Goal: Transaction & Acquisition: Subscribe to service/newsletter

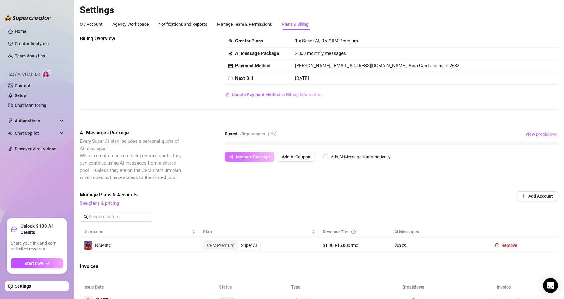
click at [246, 152] on button "Manage Package" at bounding box center [250, 157] width 50 height 10
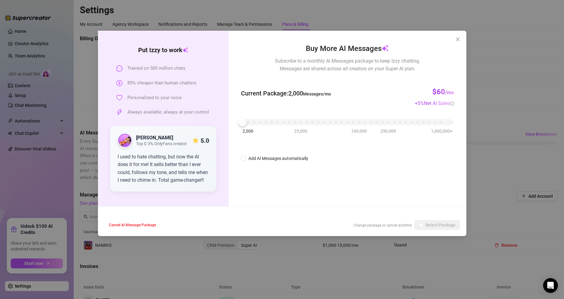
click at [361, 92] on div "Current Package : 2,000 Messages/mo $60 /mo + 5 % Net AI Sales" at bounding box center [347, 93] width 213 height 27
drag, startPoint x: 246, startPoint y: 124, endPoint x: 250, endPoint y: 123, distance: 4.5
click at [250, 123] on div at bounding box center [248, 122] width 8 height 8
drag, startPoint x: 250, startPoint y: 123, endPoint x: 242, endPoint y: 125, distance: 8.4
click at [242, 125] on div at bounding box center [243, 122] width 8 height 8
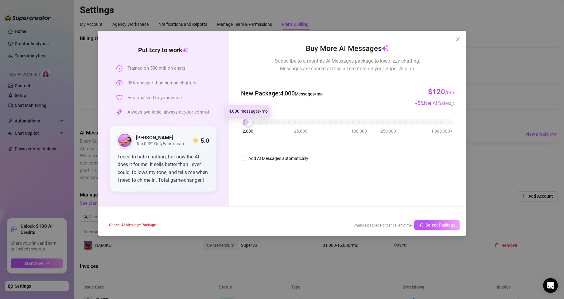
drag, startPoint x: 242, startPoint y: 124, endPoint x: 246, endPoint y: 123, distance: 3.7
click at [246, 123] on div at bounding box center [248, 122] width 8 height 8
click at [446, 228] on span "Select Package" at bounding box center [441, 225] width 30 height 5
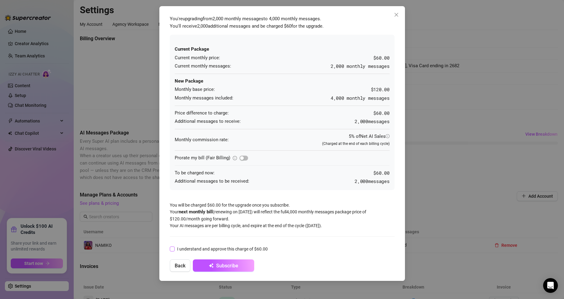
click at [226, 251] on span "I understand and approve this charge of $60.00" at bounding box center [223, 249] width 96 height 7
click at [174, 251] on input "I understand and approve this charge of $60.00" at bounding box center [172, 249] width 4 height 4
checkbox input "true"
click at [225, 266] on span "Subscribe" at bounding box center [227, 266] width 22 height 6
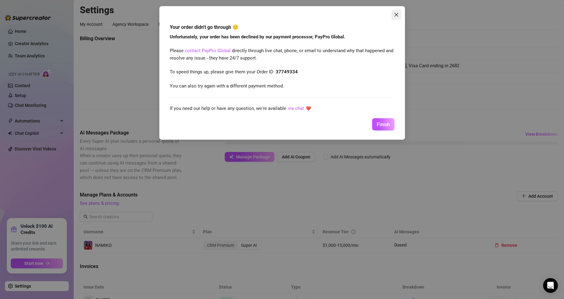
click at [396, 14] on icon "close" at bounding box center [396, 15] width 4 height 4
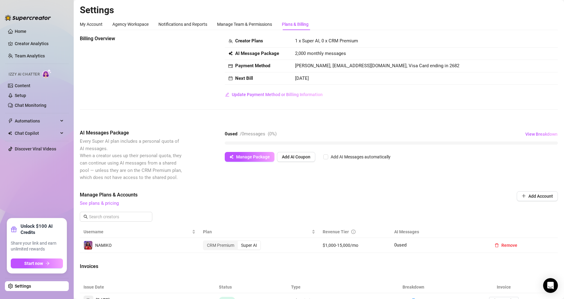
click at [434, 139] on div "0 used / 0 messages ( 0 %) View Breakdown" at bounding box center [391, 134] width 333 height 10
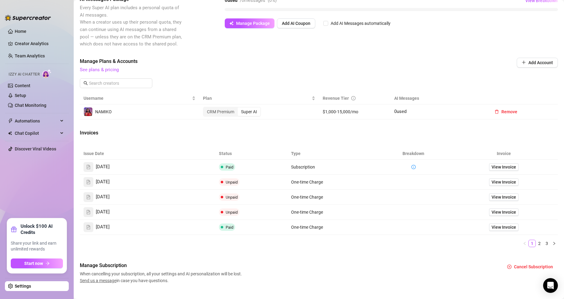
scroll to position [144, 0]
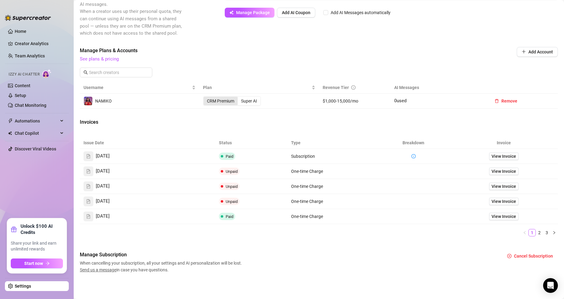
click at [220, 101] on div "CRM Premium" at bounding box center [221, 101] width 34 height 9
click at [205, 98] on input "CRM Premium" at bounding box center [205, 98] width 0 height 0
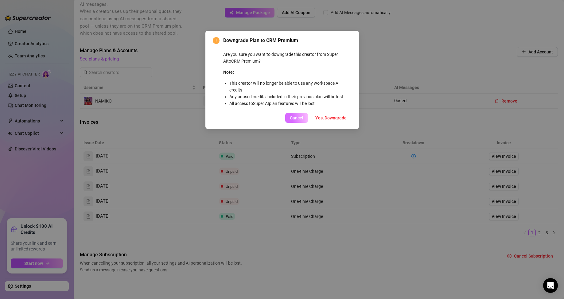
click at [303, 118] on span "Cancel" at bounding box center [297, 117] width 14 height 5
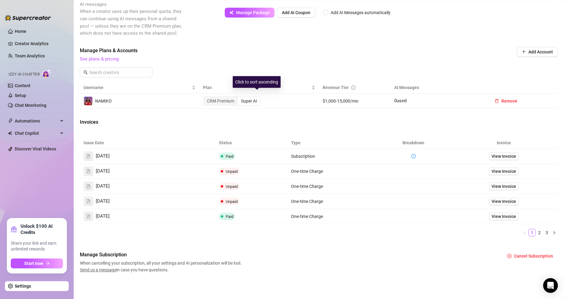
scroll to position [114, 0]
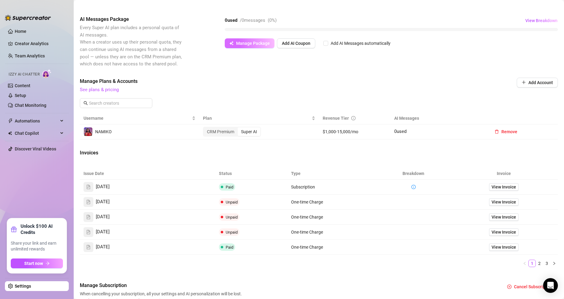
click at [260, 45] on span "Manage Package" at bounding box center [253, 43] width 34 height 5
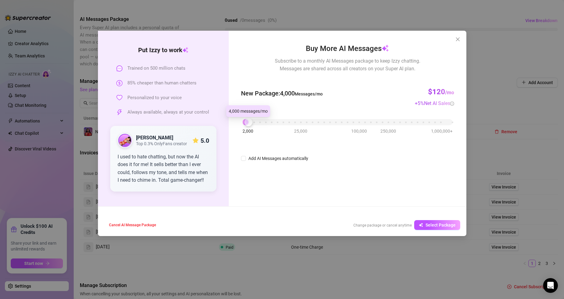
drag, startPoint x: 244, startPoint y: 124, endPoint x: 248, endPoint y: 123, distance: 4.4
click at [248, 123] on div at bounding box center [248, 122] width 8 height 8
click at [448, 222] on button "Select Package" at bounding box center [437, 225] width 46 height 10
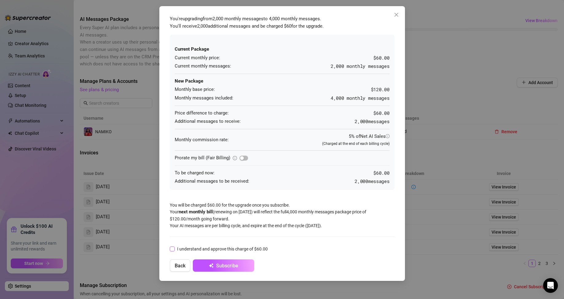
click at [207, 249] on span "I understand and approve this charge of $60.00" at bounding box center [223, 249] width 96 height 7
click at [174, 249] on input "I understand and approve this charge of $60.00" at bounding box center [172, 249] width 4 height 4
checkbox input "true"
click at [217, 262] on button "Subscribe" at bounding box center [223, 266] width 61 height 12
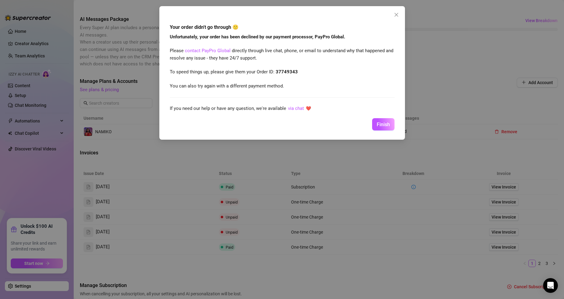
click at [398, 123] on div "Your order didn't go through 🙁 Unfortunately, your order has been declined by o…" at bounding box center [282, 73] width 246 height 134
click at [388, 125] on span "Finish" at bounding box center [383, 125] width 13 height 6
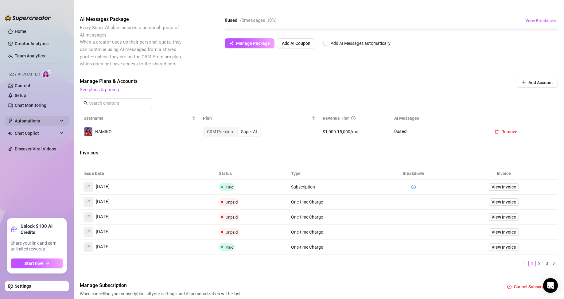
click at [27, 124] on span "Automations" at bounding box center [37, 121] width 44 height 10
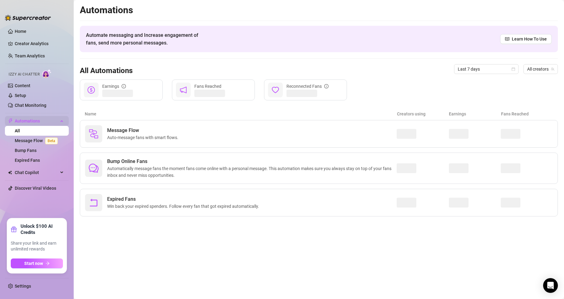
click at [27, 124] on span "Automations" at bounding box center [37, 121] width 44 height 10
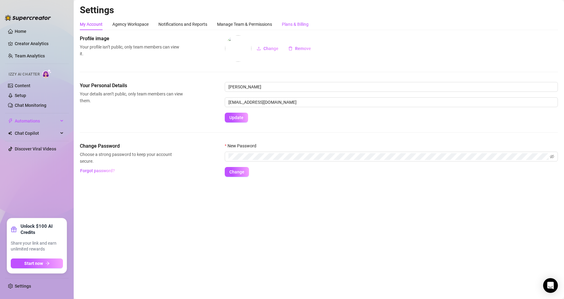
click at [291, 24] on div "Plans & Billing" at bounding box center [295, 24] width 27 height 7
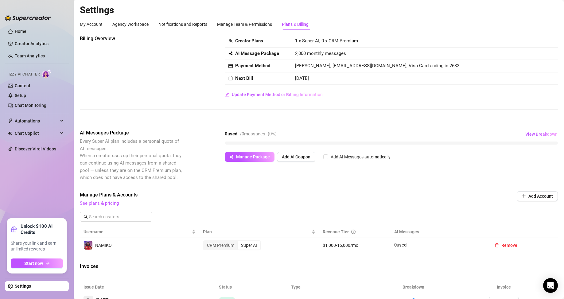
click at [237, 166] on div "AI Messages Package Every Super AI plan includes a personal quota of AI message…" at bounding box center [319, 155] width 478 height 52
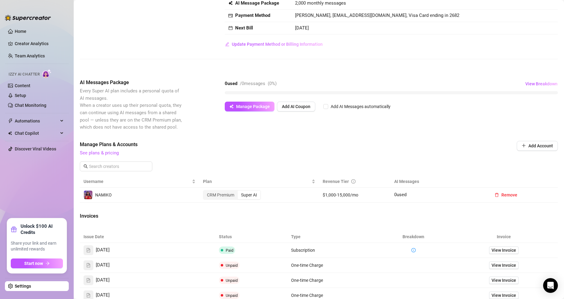
scroll to position [61, 0]
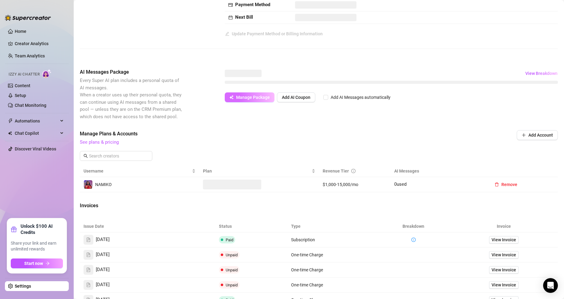
click at [238, 96] on span "Manage Package" at bounding box center [253, 97] width 34 height 5
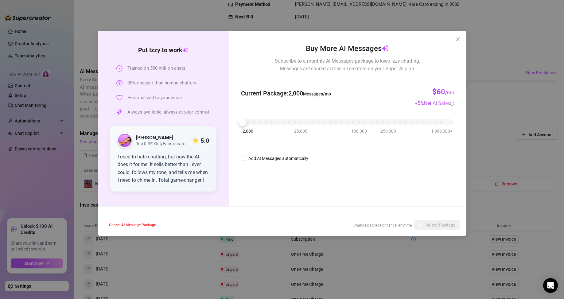
click at [246, 126] on div "2,000 25,000 100,000 250,000 1,000,000+" at bounding box center [347, 123] width 213 height 16
drag, startPoint x: 245, startPoint y: 123, endPoint x: 250, endPoint y: 121, distance: 5.8
click at [250, 121] on div at bounding box center [248, 122] width 8 height 8
click at [452, 237] on div "Put [PERSON_NAME] to work Trained on 500 million chats 85% cheaper than human c…" at bounding box center [282, 149] width 564 height 299
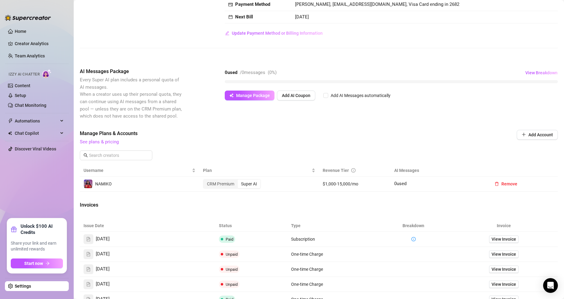
click at [440, 227] on body "Home Creator Analytics Team Analytics Izzy AI Chatter Content Setup Chat Monito…" at bounding box center [282, 149] width 564 height 299
click at [261, 93] on span "Manage Package" at bounding box center [253, 95] width 34 height 5
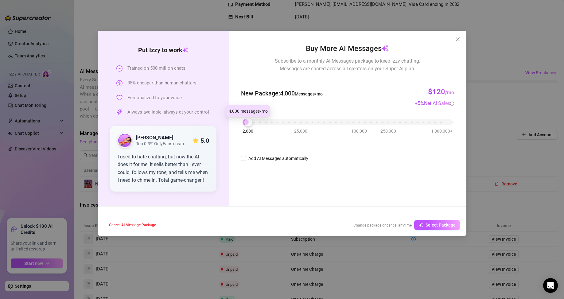
drag, startPoint x: 241, startPoint y: 124, endPoint x: 245, endPoint y: 124, distance: 4.3
click at [245, 124] on div at bounding box center [248, 122] width 8 height 8
click at [427, 224] on span "Select Package" at bounding box center [441, 225] width 30 height 5
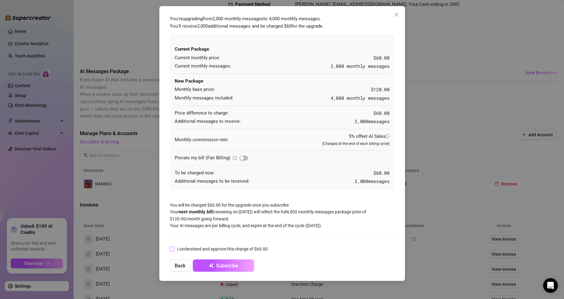
click at [216, 249] on span "I understand and approve this charge of $60.00" at bounding box center [223, 249] width 96 height 7
click at [174, 249] on input "I understand and approve this charge of $60.00" at bounding box center [172, 249] width 4 height 4
checkbox input "true"
click at [219, 267] on span "Subscribe" at bounding box center [227, 266] width 22 height 6
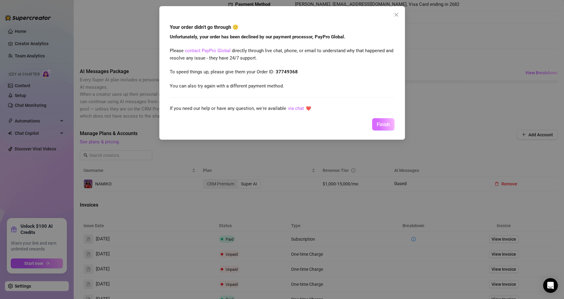
click at [387, 121] on button "Finish" at bounding box center [383, 124] width 22 height 12
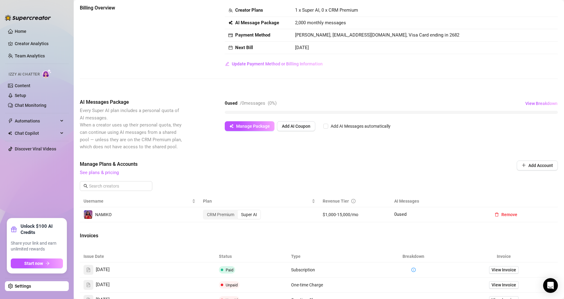
scroll to position [0, 0]
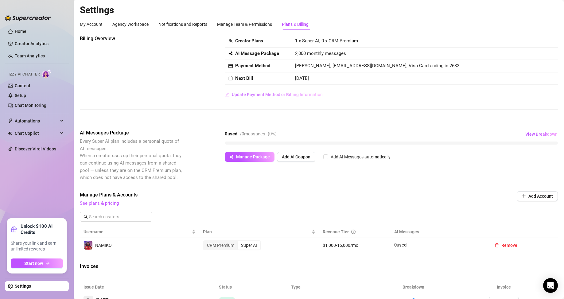
click at [275, 90] on button "Update Payment Method or Billing Information" at bounding box center [274, 95] width 98 height 10
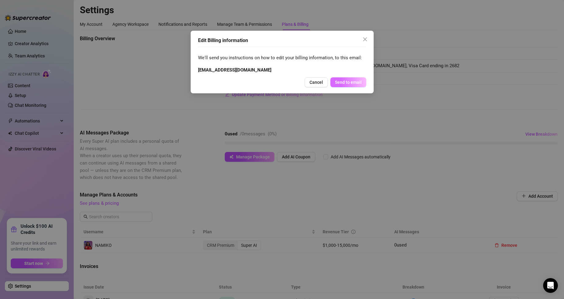
click at [349, 82] on span "Send to email" at bounding box center [348, 82] width 27 height 5
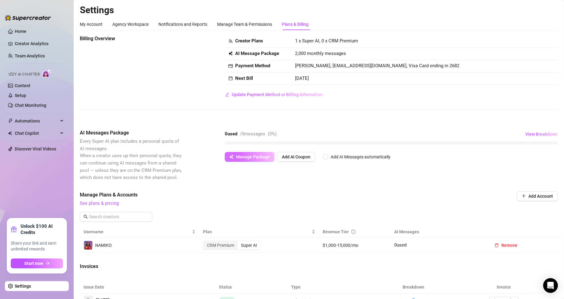
click at [247, 155] on span "Manage Package" at bounding box center [253, 156] width 34 height 5
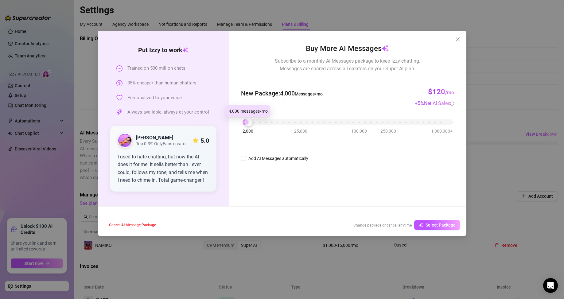
drag, startPoint x: 239, startPoint y: 119, endPoint x: 244, endPoint y: 119, distance: 4.9
click at [244, 119] on div at bounding box center [248, 122] width 8 height 8
click at [432, 225] on span "Select Package" at bounding box center [441, 225] width 30 height 5
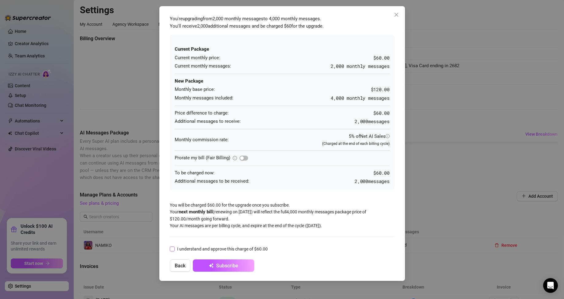
click at [202, 246] on span "I understand and approve this charge of $60.00" at bounding box center [223, 249] width 96 height 7
click at [174, 247] on input "I understand and approve this charge of $60.00" at bounding box center [172, 249] width 4 height 4
checkbox input "true"
click at [208, 262] on button "Subscribe" at bounding box center [223, 266] width 61 height 12
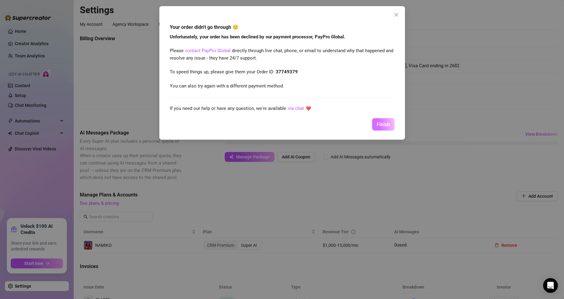
click at [383, 123] on span "Finish" at bounding box center [383, 125] width 13 height 6
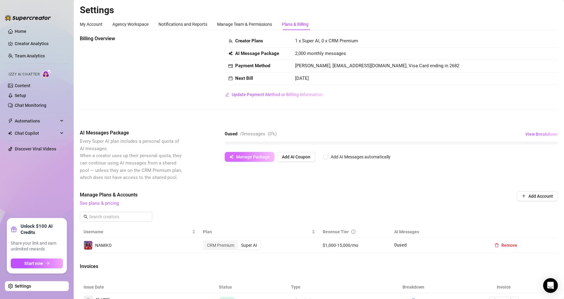
click at [266, 159] on span "Manage Package" at bounding box center [253, 156] width 34 height 5
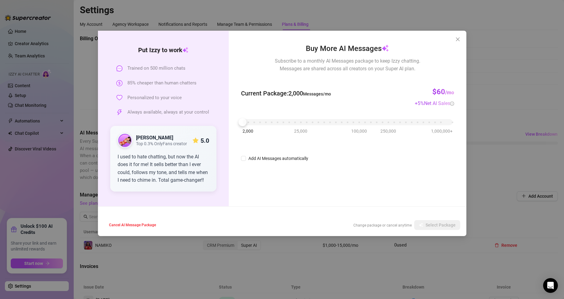
click at [242, 60] on div "Buy More AI Messages Subscribe to a monthly AI Messages package to keep Izzy ch…" at bounding box center [347, 57] width 213 height 29
drag, startPoint x: 244, startPoint y: 123, endPoint x: 248, endPoint y: 123, distance: 4.3
click at [248, 123] on div at bounding box center [248, 122] width 8 height 8
click at [417, 226] on button "Select Package" at bounding box center [437, 225] width 46 height 10
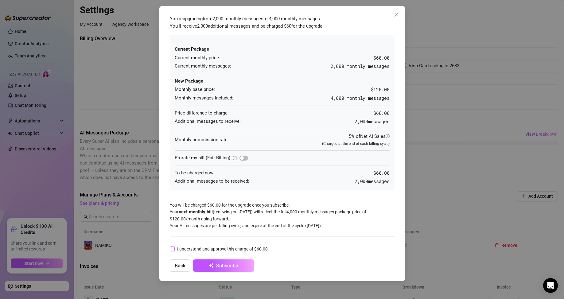
click at [210, 248] on span "I understand and approve this charge of $60.00" at bounding box center [223, 249] width 96 height 7
click at [174, 248] on input "I understand and approve this charge of $60.00" at bounding box center [172, 249] width 4 height 4
checkbox input "true"
click at [221, 262] on button "Subscribe" at bounding box center [223, 266] width 61 height 12
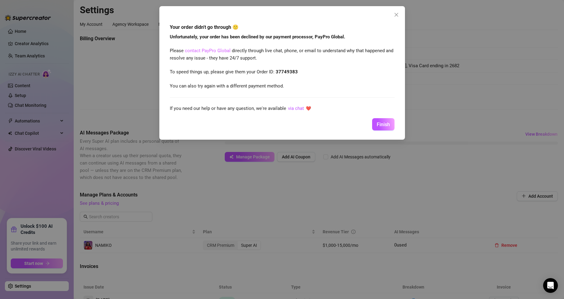
click at [216, 52] on link "contact PayPro Global" at bounding box center [208, 51] width 46 height 6
click at [389, 122] on span "Finish" at bounding box center [383, 125] width 13 height 6
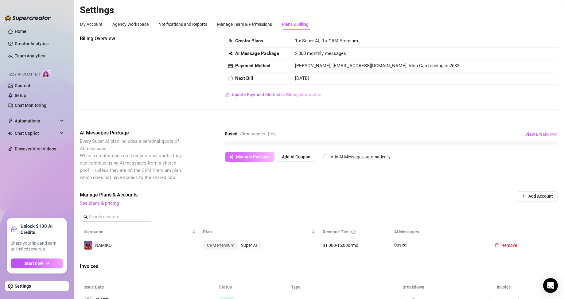
click at [262, 158] on span "Manage Package" at bounding box center [253, 156] width 34 height 5
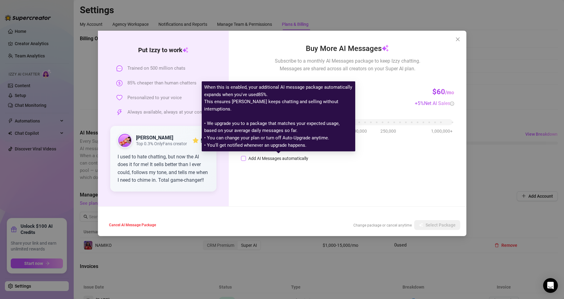
click at [249, 159] on div "Add AI Messages automatically" at bounding box center [278, 158] width 60 height 7
click at [246, 159] on input "Add AI Messages automatically" at bounding box center [243, 158] width 5 height 5
click at [253, 156] on div "Add AI Messages automatically" at bounding box center [278, 158] width 60 height 7
click at [246, 156] on input "Add AI Messages automatically" at bounding box center [243, 158] width 5 height 5
checkbox input "false"
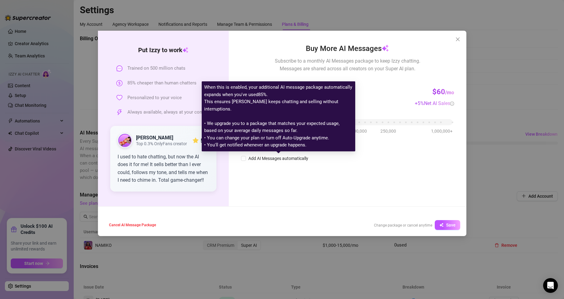
click at [232, 78] on div "Buy More AI Messages Subscribe to a monthly AI Messages package to keep Izzy ch…" at bounding box center [347, 119] width 237 height 176
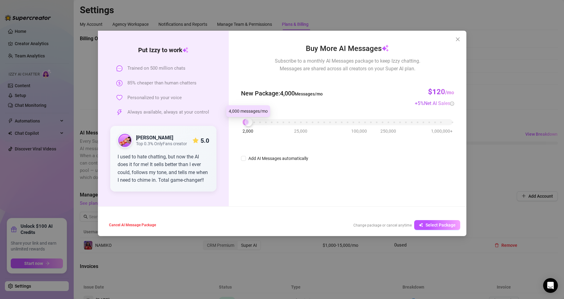
click at [249, 122] on div "2,000 25,000 100,000 250,000 1,000,000+" at bounding box center [348, 120] width 210 height 4
click at [443, 218] on div "Cancel AI Message Package Change package or cancel anytime Select Package" at bounding box center [282, 225] width 369 height 22
click at [442, 224] on span "Select Package" at bounding box center [441, 225] width 30 height 5
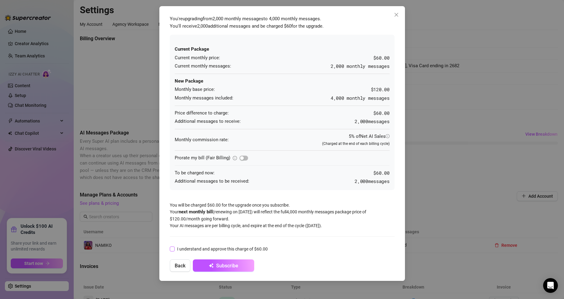
click at [231, 246] on span "I understand and approve this charge of $60.00" at bounding box center [223, 249] width 96 height 7
click at [174, 247] on input "I understand and approve this charge of $60.00" at bounding box center [172, 249] width 4 height 4
checkbox input "true"
click at [232, 271] on button "Subscribe" at bounding box center [223, 266] width 61 height 12
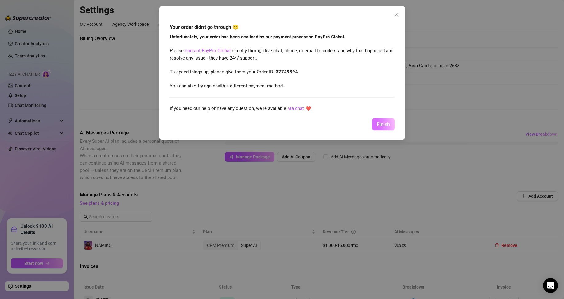
click at [392, 125] on button "Finish" at bounding box center [383, 124] width 22 height 12
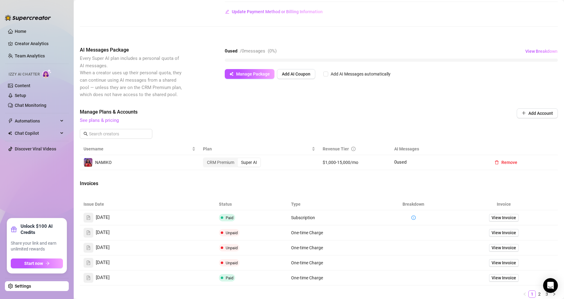
scroll to position [52, 0]
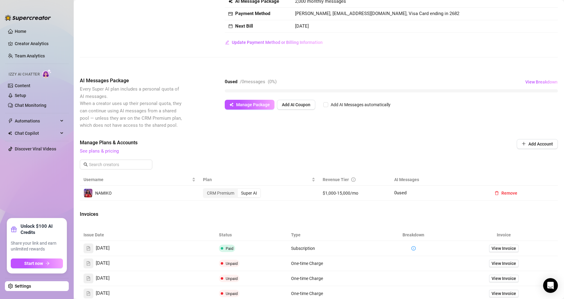
click at [512, 120] on div "AI Messages Package Every Super AI plan includes a personal quota of AI message…" at bounding box center [319, 103] width 478 height 52
click at [521, 146] on button "Add Account" at bounding box center [537, 144] width 41 height 10
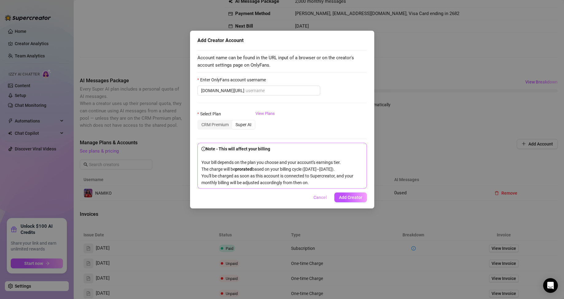
click at [326, 200] on span "Cancel" at bounding box center [321, 197] width 14 height 5
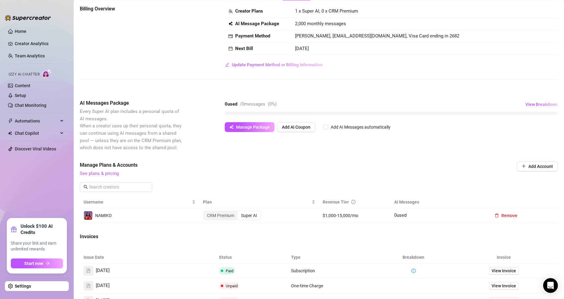
scroll to position [0, 0]
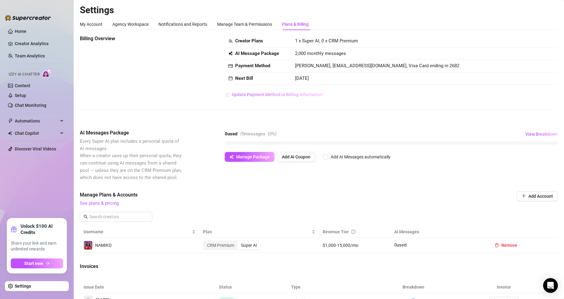
click at [306, 92] on span "Update Payment Method or Billing Information" at bounding box center [277, 94] width 91 height 5
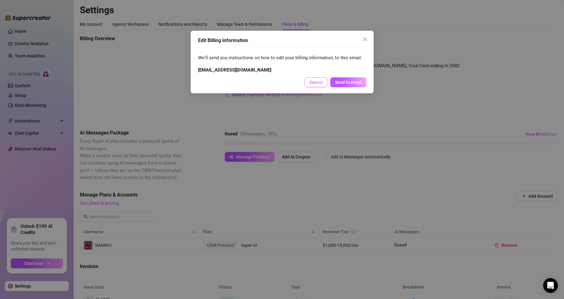
click at [322, 83] on span "Cancel" at bounding box center [317, 82] width 14 height 5
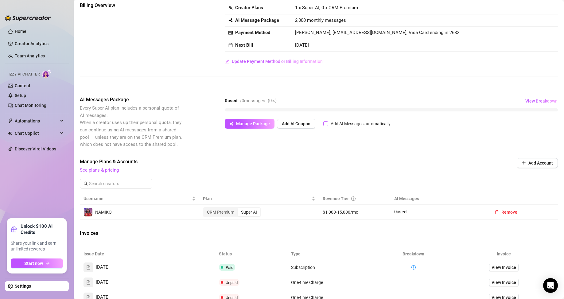
scroll to position [21, 0]
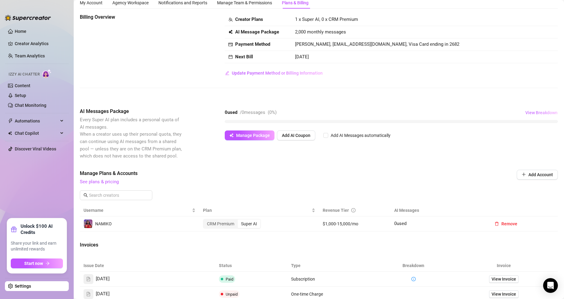
click at [544, 113] on span "View Breakdown" at bounding box center [541, 112] width 32 height 5
click at [527, 111] on span "View Breakdown" at bounding box center [541, 112] width 32 height 5
click at [254, 133] on span "Manage Package" at bounding box center [253, 135] width 34 height 5
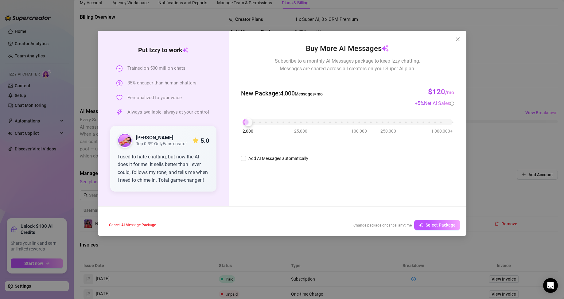
click at [252, 120] on div at bounding box center [348, 122] width 210 height 6
click at [248, 122] on div at bounding box center [248, 122] width 8 height 8
click at [428, 228] on span "Select Package" at bounding box center [441, 225] width 30 height 5
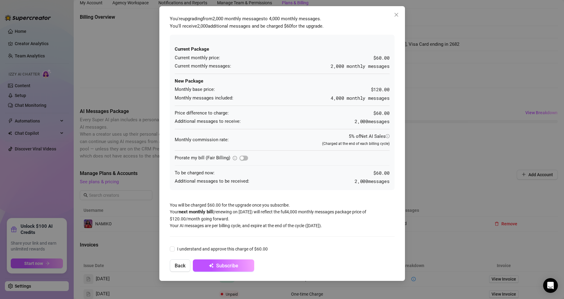
click at [192, 254] on div "I understand and approve this charge of $60.00" at bounding box center [282, 249] width 225 height 10
click at [185, 248] on span "I understand and approve this charge of $60.00" at bounding box center [223, 249] width 96 height 7
click at [174, 248] on input "I understand and approve this charge of $60.00" at bounding box center [172, 249] width 4 height 4
checkbox input "true"
click at [207, 265] on button "Subscribe" at bounding box center [223, 266] width 61 height 12
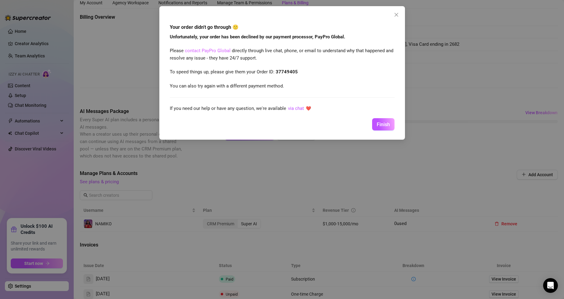
click at [219, 52] on link "contact PayPro Global" at bounding box center [208, 51] width 46 height 6
click at [396, 15] on icon "close" at bounding box center [396, 15] width 4 height 4
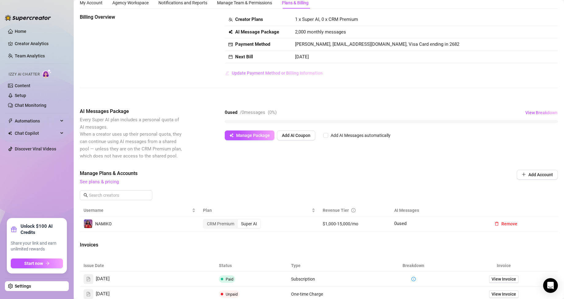
click at [254, 76] on button "Update Payment Method or Billing Information" at bounding box center [274, 73] width 98 height 10
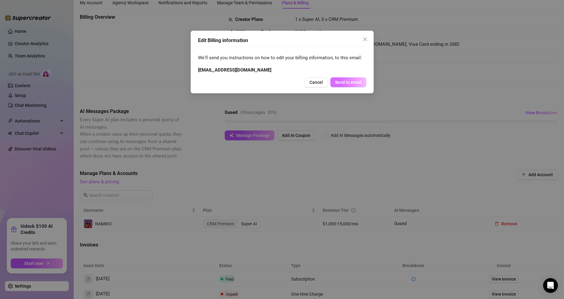
click at [344, 81] on span "Send to email" at bounding box center [348, 82] width 27 height 5
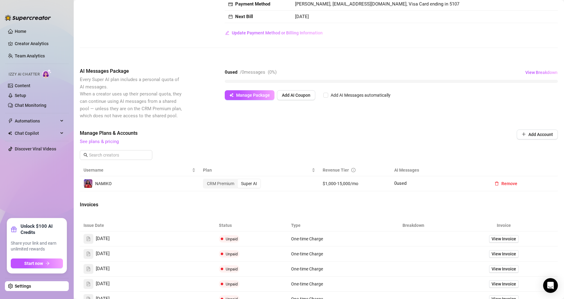
scroll to position [52, 0]
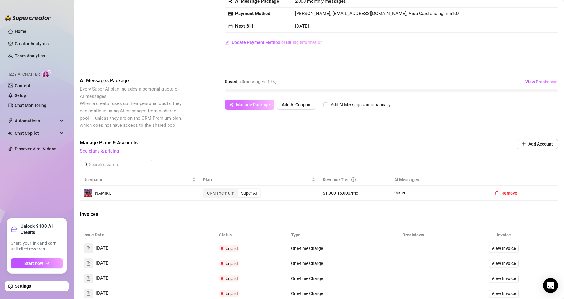
click at [236, 105] on span "Manage Package" at bounding box center [253, 104] width 34 height 5
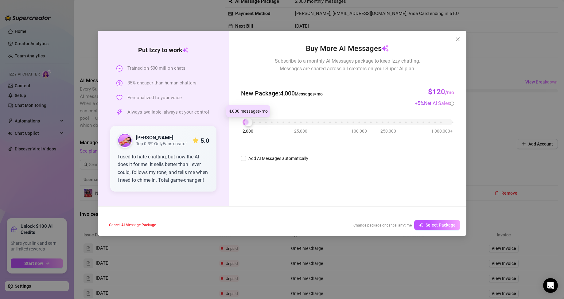
drag, startPoint x: 243, startPoint y: 121, endPoint x: 248, endPoint y: 120, distance: 4.3
click at [248, 120] on div at bounding box center [248, 122] width 8 height 8
click at [418, 221] on button "Select Package" at bounding box center [437, 225] width 46 height 10
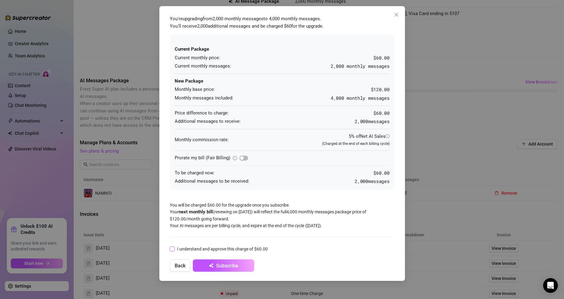
click at [193, 252] on span "I understand and approve this charge of $60.00" at bounding box center [223, 249] width 96 height 7
click at [174, 251] on input "I understand and approve this charge of $60.00" at bounding box center [172, 249] width 4 height 4
checkbox input "true"
click at [198, 259] on form "I understand and approve this charge of $60.00 Back Subscribe" at bounding box center [282, 258] width 225 height 28
click at [201, 264] on button "Subscribe" at bounding box center [223, 266] width 61 height 12
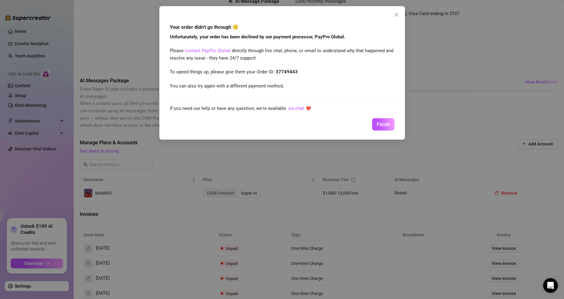
click at [377, 123] on span "Finish" at bounding box center [383, 125] width 13 height 6
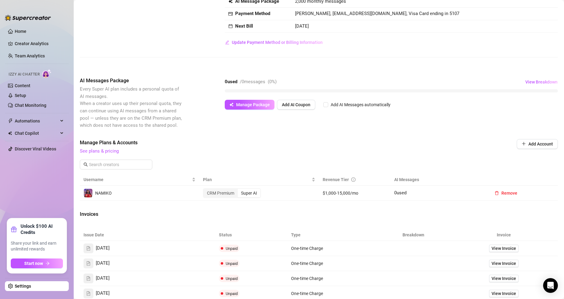
click at [260, 97] on div "0 used / 0 messages ( 0 %) View Breakdown Manage Package Add AI Coupon Add AI M…" at bounding box center [391, 93] width 333 height 33
click at [261, 107] on span "Manage Package" at bounding box center [253, 104] width 34 height 5
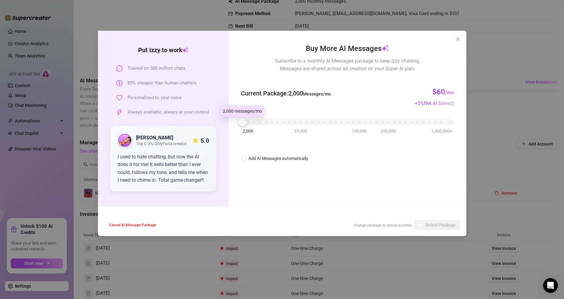
click at [245, 121] on div at bounding box center [243, 122] width 8 height 8
click at [248, 120] on div "2,000 25,000 100,000 250,000 1,000,000+" at bounding box center [348, 120] width 210 height 4
